Goal: Transaction & Acquisition: Obtain resource

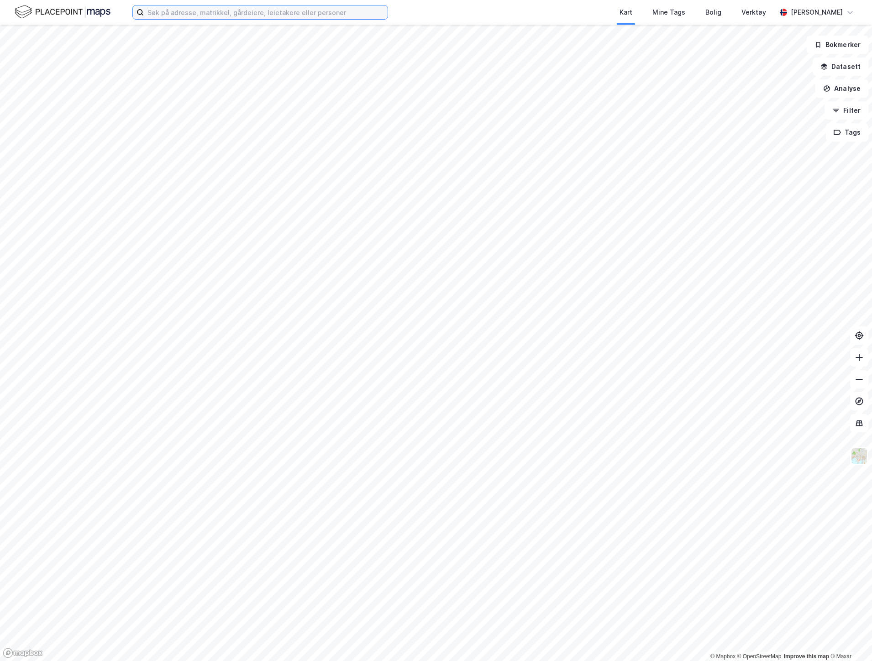
click at [160, 15] on input at bounding box center [266, 12] width 244 height 14
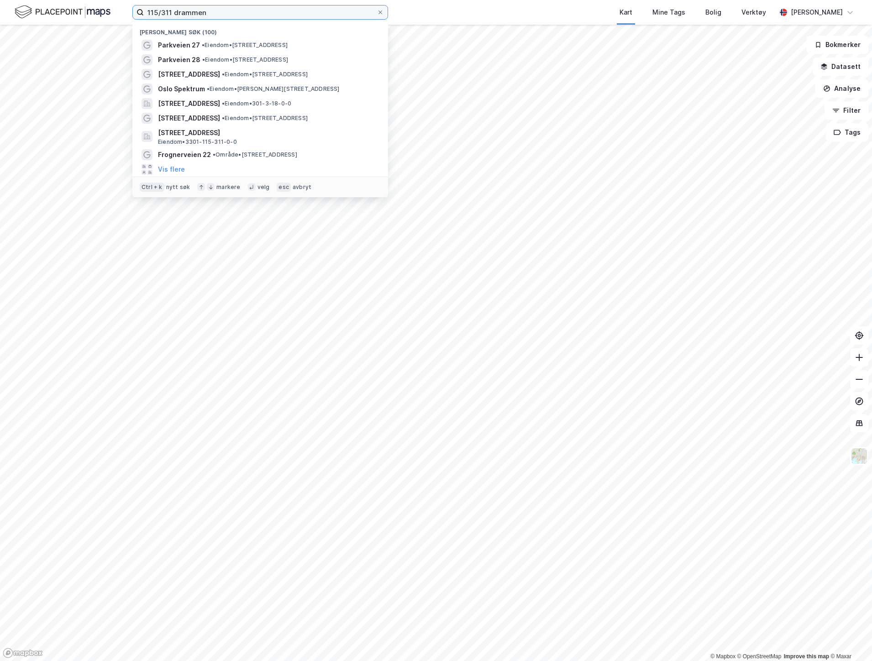
type input "115/311 drammen"
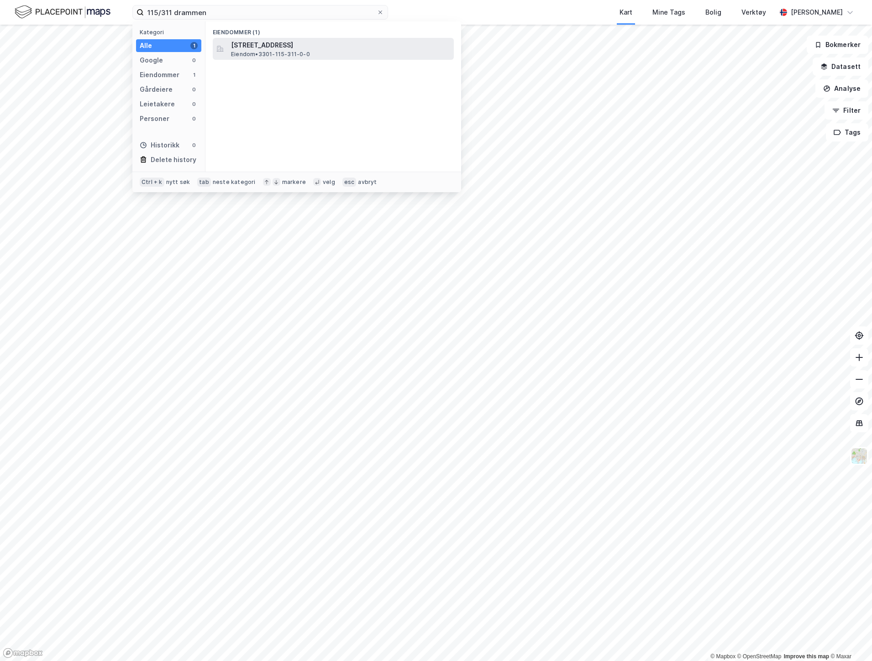
click at [268, 53] on span "Eiendom • 3301-115-311-0-0" at bounding box center [270, 54] width 79 height 7
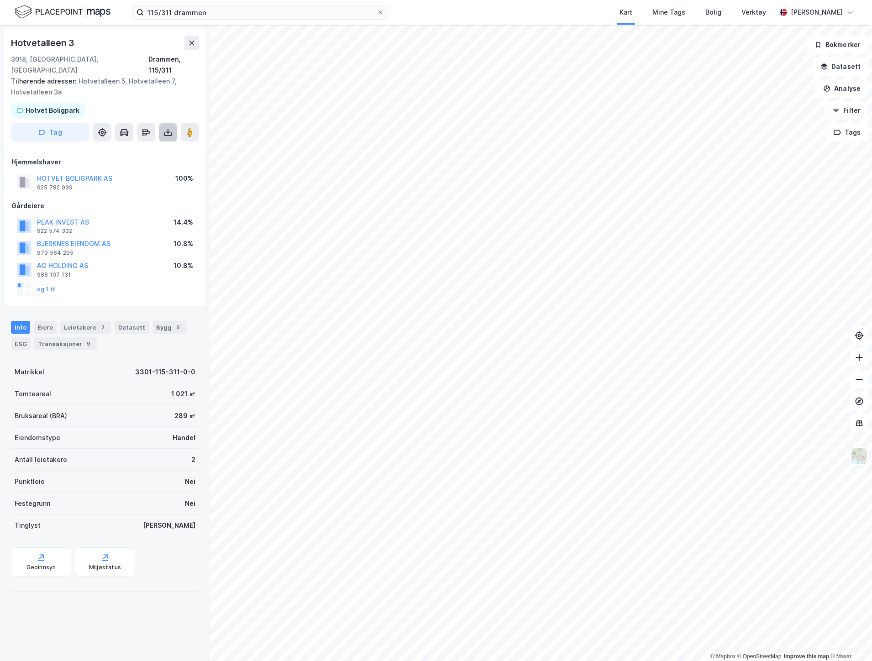
click at [172, 128] on icon at bounding box center [167, 132] width 9 height 9
click at [111, 147] on div "Last ned grunnbok" at bounding box center [122, 150] width 53 height 7
